Goal: Browse casually

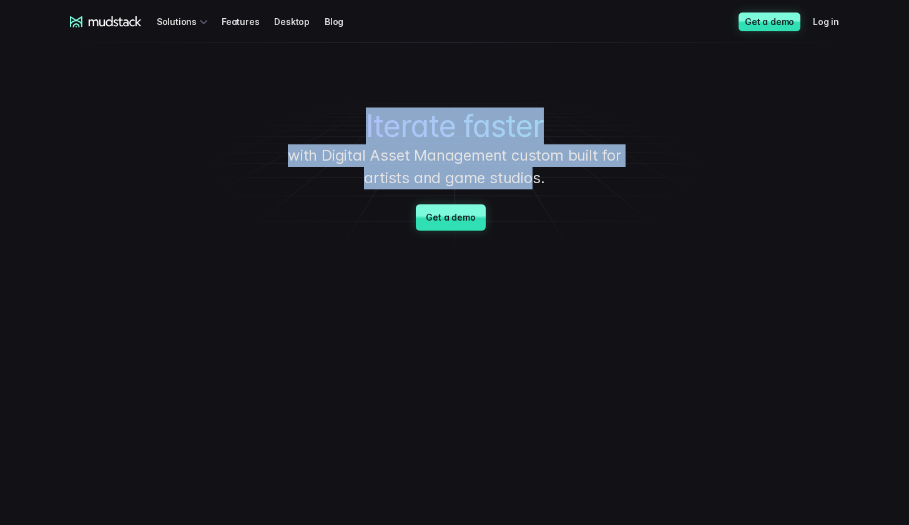
drag, startPoint x: 394, startPoint y: 125, endPoint x: 530, endPoint y: 175, distance: 145.2
click at [530, 175] on div "Iterate faster with Digital Asset Management custom built for artists and game …" at bounding box center [454, 149] width 874 height 212
click at [530, 175] on p "with Digital Asset Management custom built for artists and game studios." at bounding box center [454, 166] width 375 height 45
drag, startPoint x: 530, startPoint y: 175, endPoint x: 362, endPoint y: 128, distance: 174.6
click at [362, 128] on div "Iterate faster with Digital Asset Management custom built for artists and game …" at bounding box center [454, 149] width 874 height 212
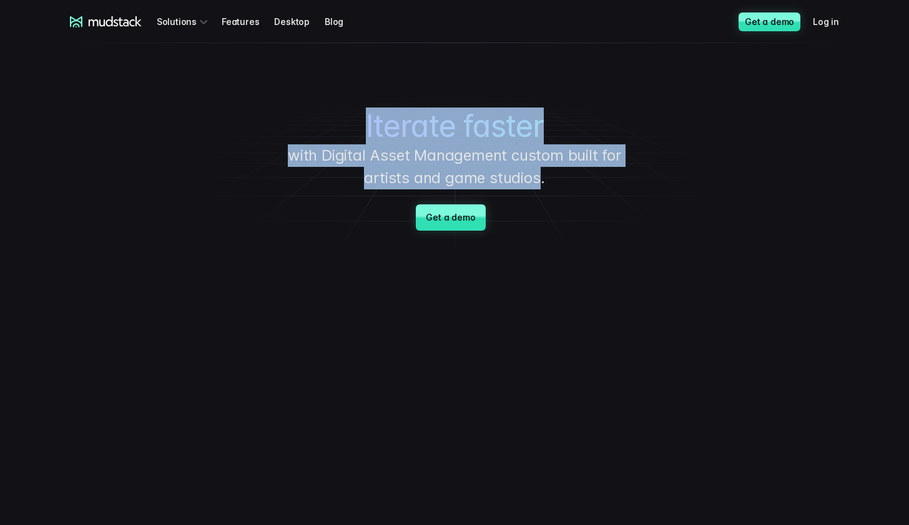
click at [362, 128] on h1 "Iterate faster" at bounding box center [454, 126] width 468 height 36
drag, startPoint x: 362, startPoint y: 128, endPoint x: 561, endPoint y: 165, distance: 202.0
click at [562, 165] on div "Iterate faster with Digital Asset Management custom built for artists and game …" at bounding box center [454, 149] width 874 height 212
click at [561, 165] on p "with Digital Asset Management custom built for artists and game studios." at bounding box center [454, 166] width 375 height 45
drag, startPoint x: 561, startPoint y: 165, endPoint x: 380, endPoint y: 119, distance: 186.8
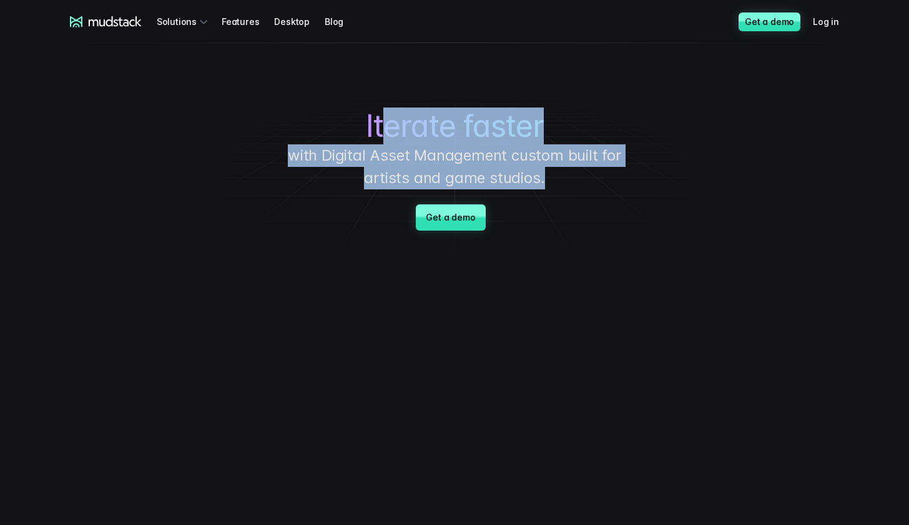
click at [380, 119] on div "Iterate faster with Digital Asset Management custom built for artists and game …" at bounding box center [454, 149] width 874 height 212
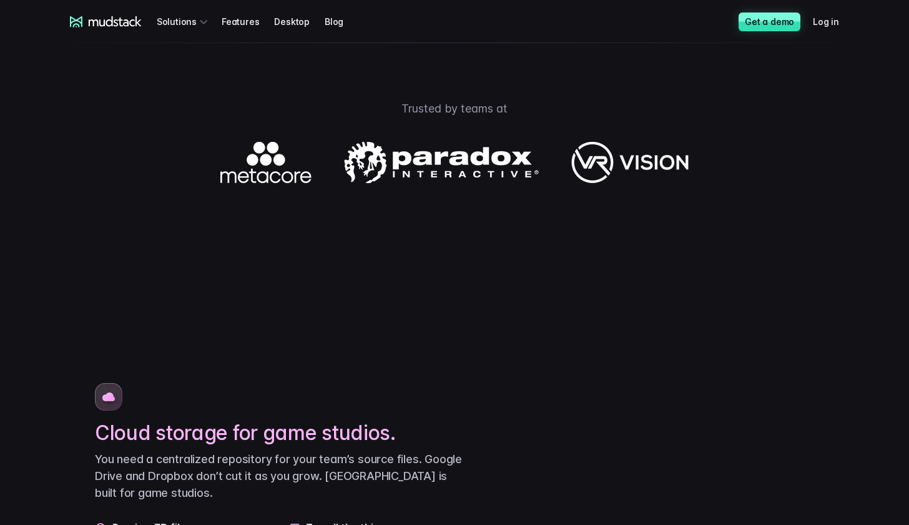
scroll to position [551, 0]
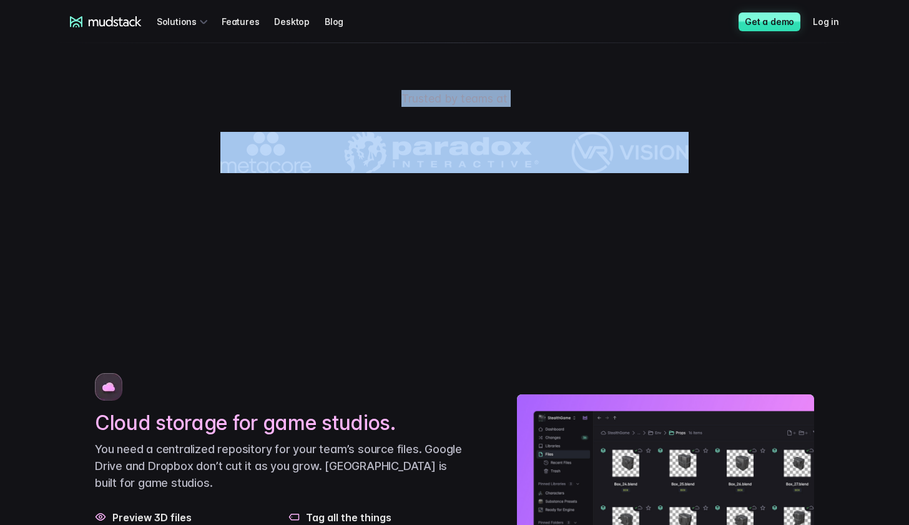
drag, startPoint x: 394, startPoint y: 131, endPoint x: 741, endPoint y: 229, distance: 360.4
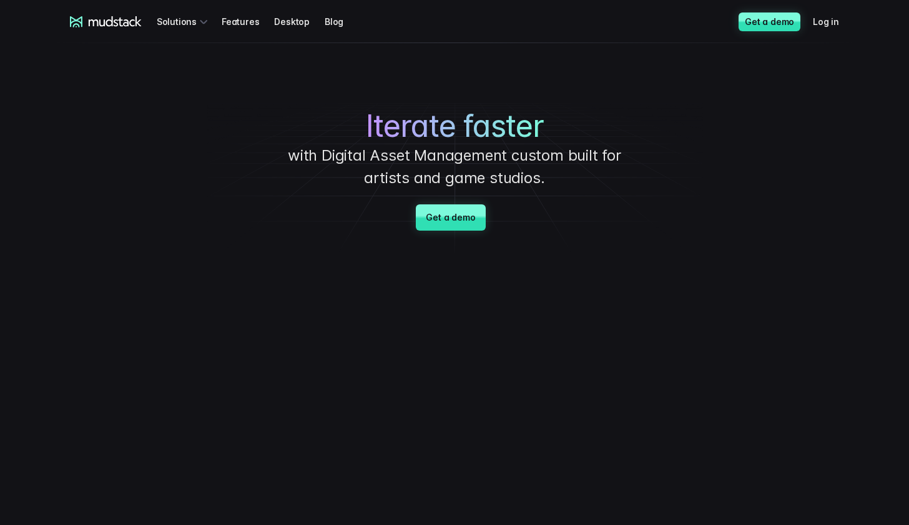
scroll to position [0, 0]
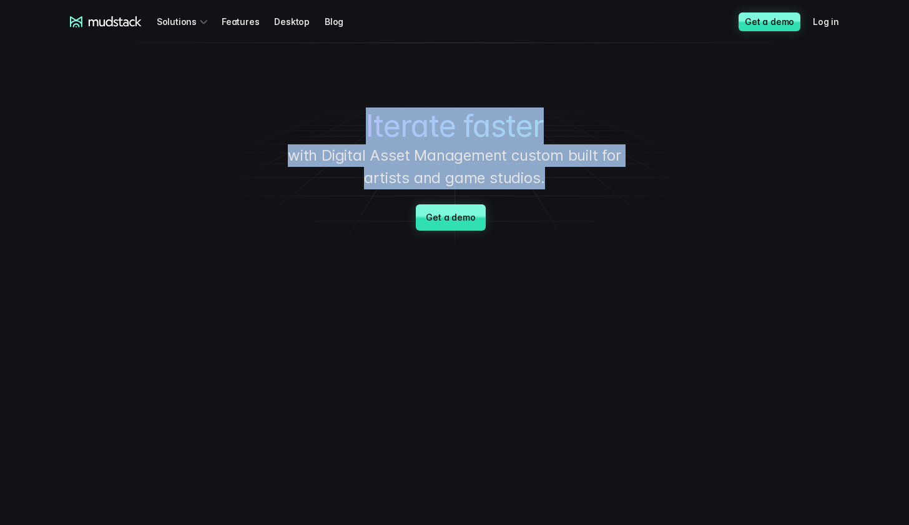
drag, startPoint x: 363, startPoint y: 124, endPoint x: 591, endPoint y: 170, distance: 232.6
click at [598, 169] on div "Iterate faster with Digital Asset Management custom built for artists and game …" at bounding box center [454, 149] width 874 height 212
click at [591, 170] on p "with Digital Asset Management custom built for artists and game studios." at bounding box center [454, 166] width 375 height 45
